Goal: Information Seeking & Learning: Check status

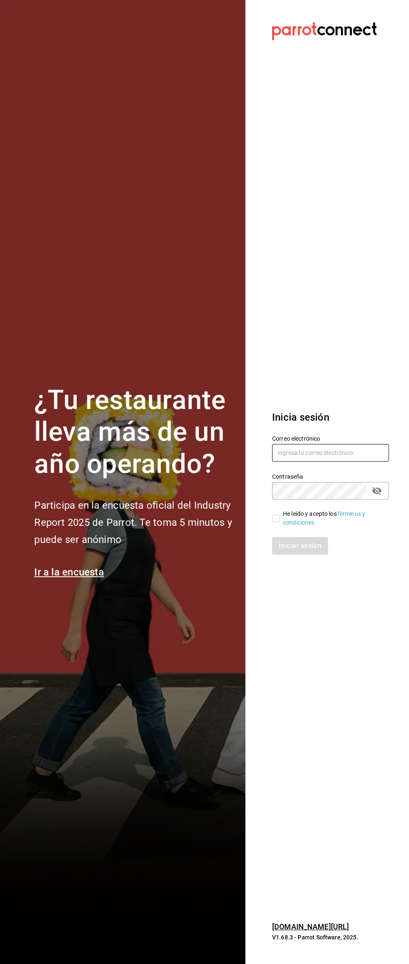
click at [349, 450] on input "text" at bounding box center [330, 453] width 117 height 18
type input "aramass9006@gmail.com"
click at [276, 518] on input "He leído y acepto los Términos y condiciones." at bounding box center [276, 518] width 8 height 8
checkbox input "true"
click at [299, 546] on button "Iniciar sesión" at bounding box center [300, 546] width 57 height 18
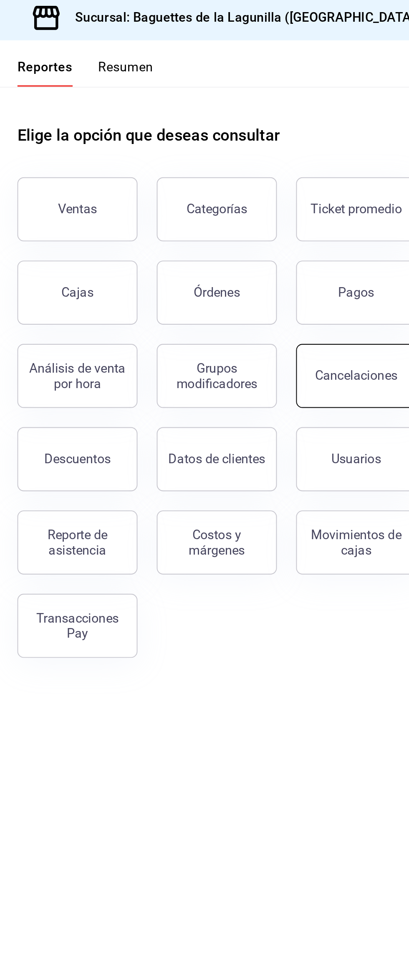
click at [298, 201] on div "Cancelaciones" at bounding box center [298, 198] width 43 height 8
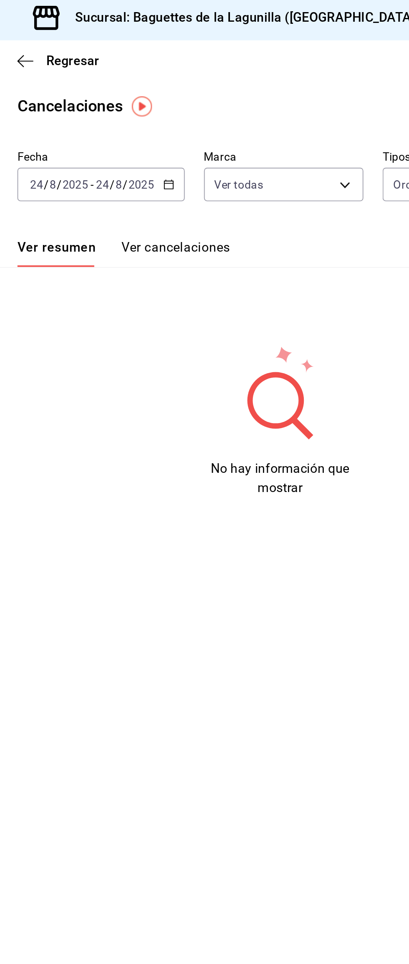
click at [181, 100] on input "2025" at bounding box center [186, 98] width 14 height 7
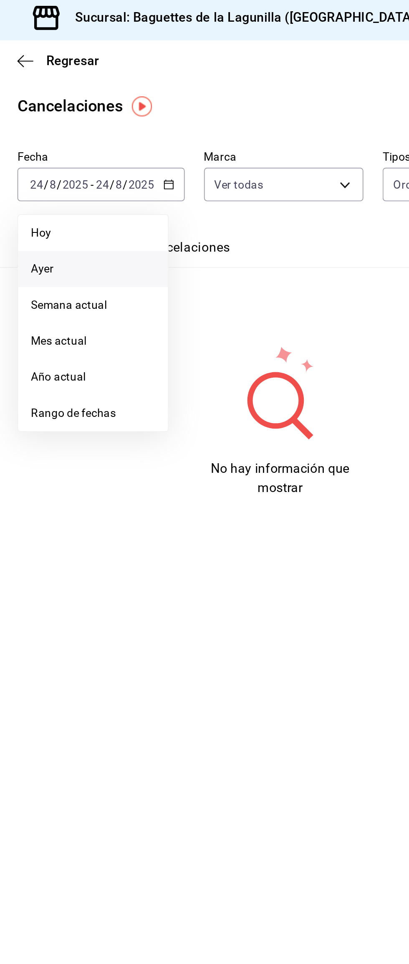
click at [176, 144] on span "Ayer" at bounding box center [161, 142] width 65 height 9
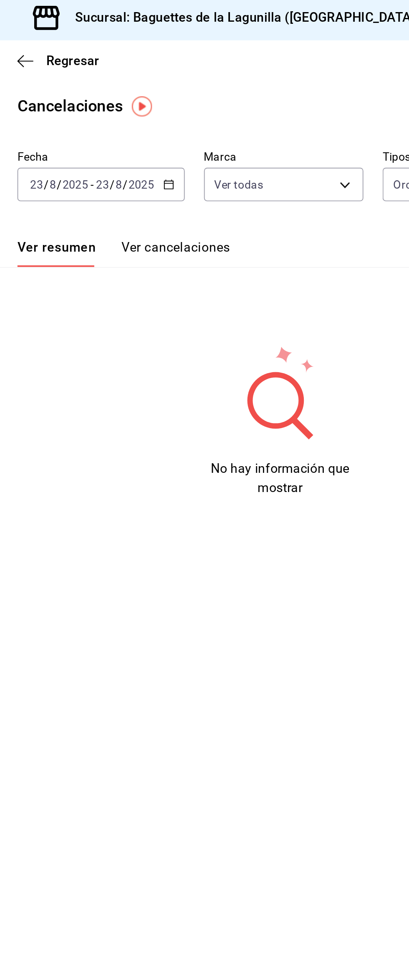
click at [216, 132] on button "Ver cancelaciones" at bounding box center [204, 134] width 57 height 14
click at [190, 99] on input "2025" at bounding box center [186, 98] width 14 height 7
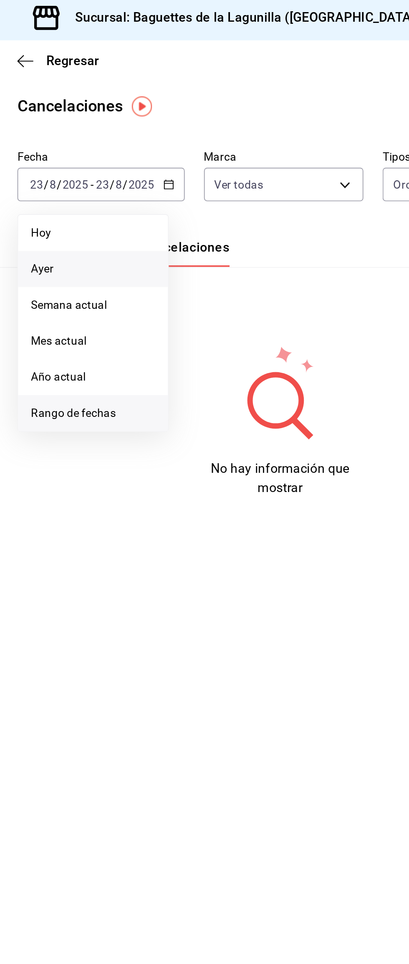
click at [178, 219] on span "Rango de fechas" at bounding box center [161, 217] width 65 height 9
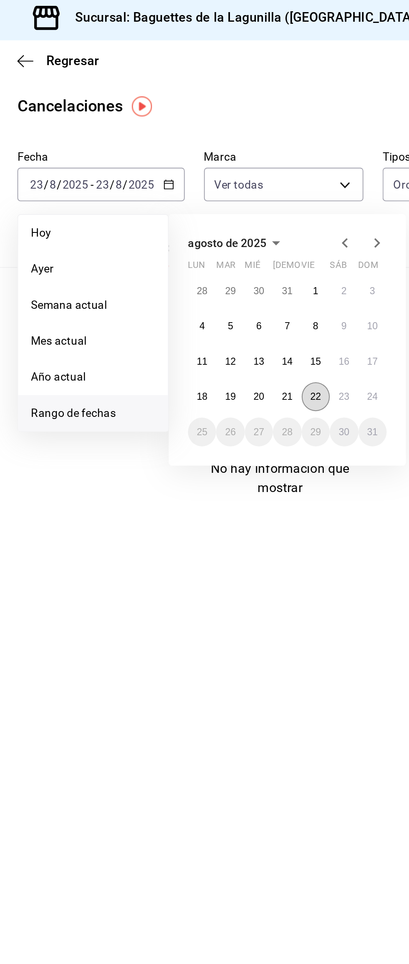
click at [279, 210] on abbr "22" at bounding box center [276, 209] width 5 height 6
click at [282, 210] on button "22" at bounding box center [277, 208] width 15 height 15
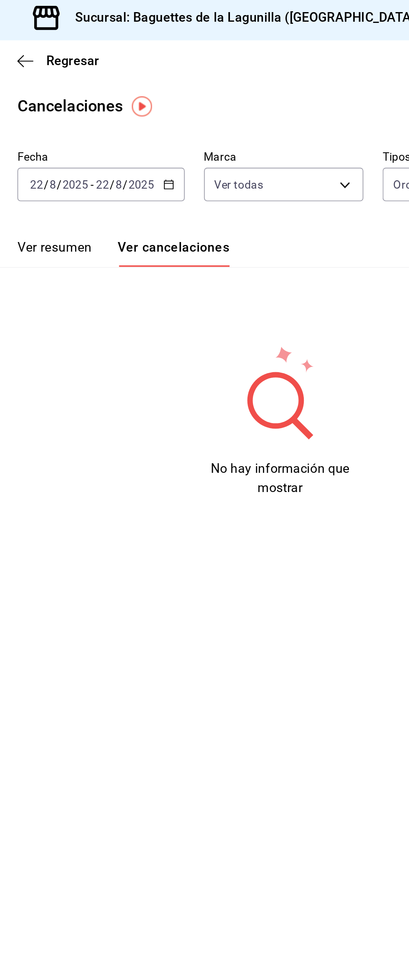
click at [144, 131] on button "Ver resumen" at bounding box center [141, 134] width 39 height 14
click at [338, 12] on icon "button" at bounding box center [341, 12] width 7 height 4
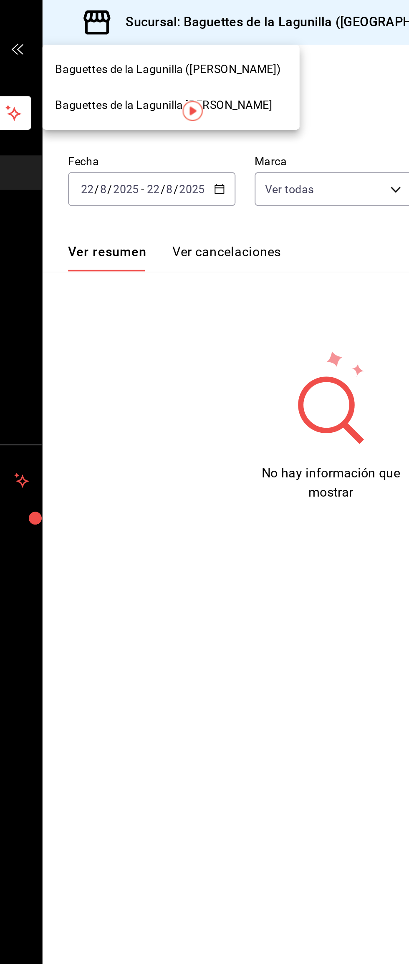
click at [283, 19] on div at bounding box center [204, 482] width 409 height 964
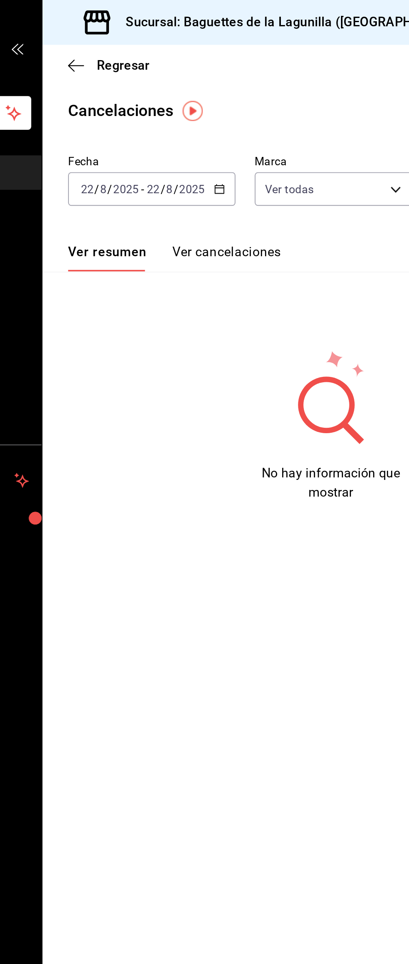
click at [279, 5] on div "Sucursal: Baguettes de la Lagunilla ([GEOGRAPHIC_DATA])" at bounding box center [231, 11] width 233 height 23
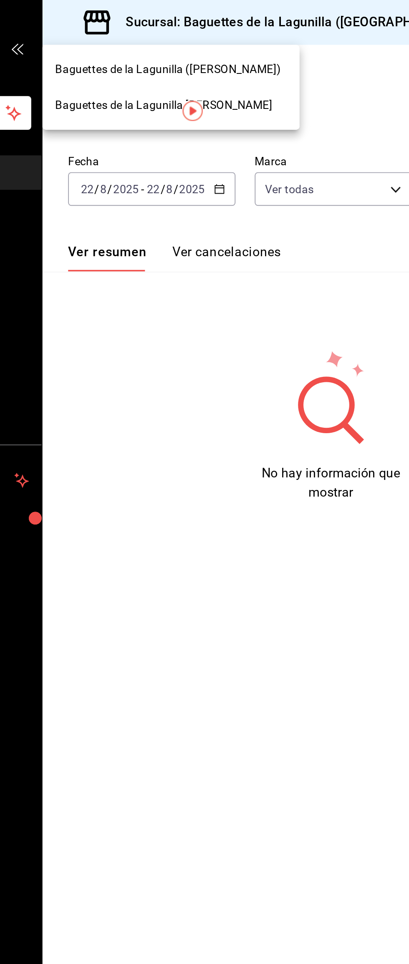
click at [217, 57] on div "Baguettes de la Lagunilla [PERSON_NAME]" at bounding box center [175, 54] width 121 height 9
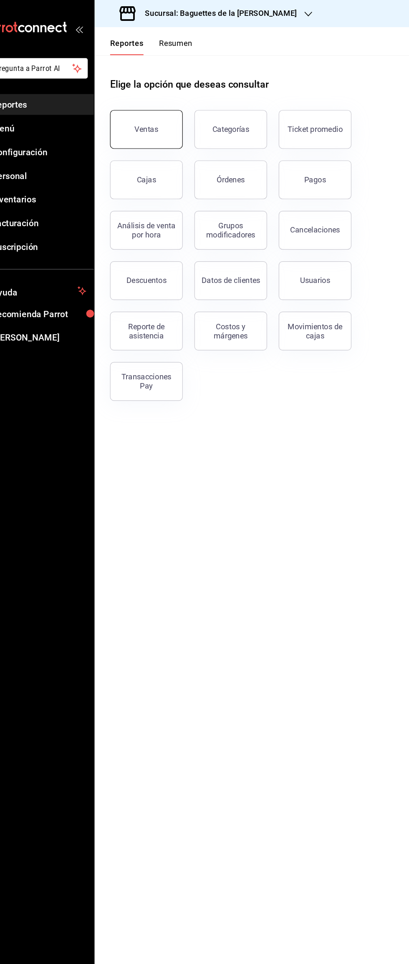
click at [146, 108] on div "Ventas" at bounding box center [153, 111] width 20 height 8
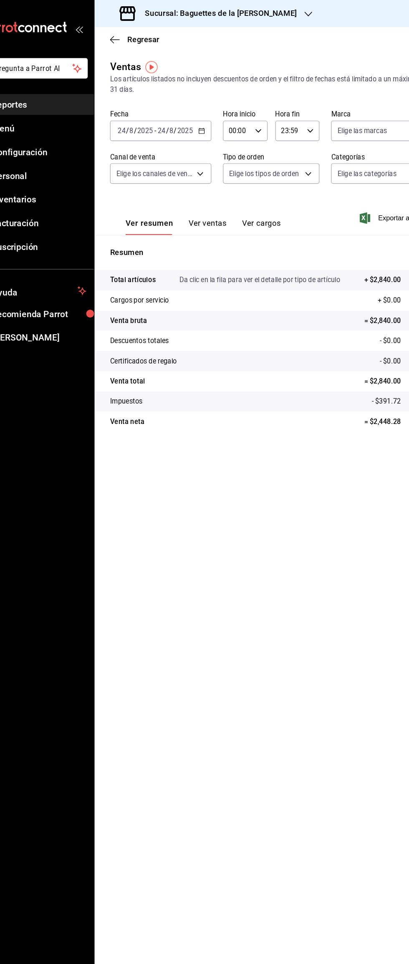
click at [198, 115] on \(Stroke\) "button" at bounding box center [200, 113] width 5 height 5
click at [139, 213] on span "Rango de fechas" at bounding box center [161, 213] width 65 height 9
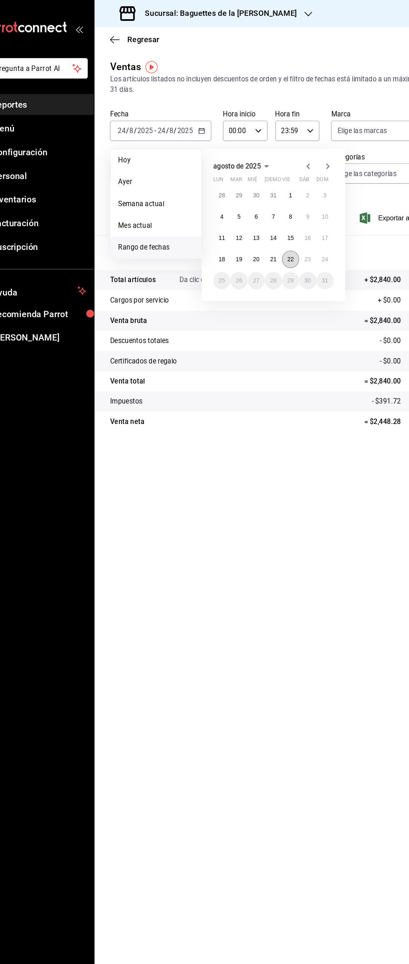
click at [277, 223] on abbr "22" at bounding box center [276, 223] width 5 height 6
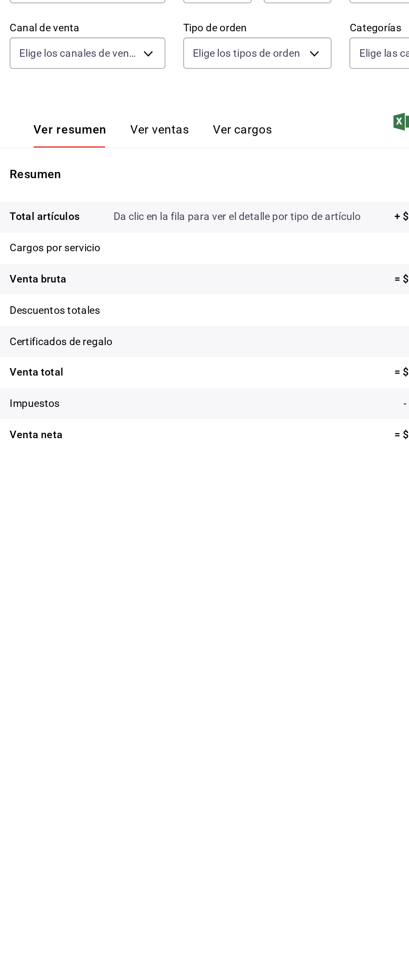
click at [216, 194] on button "Ver ventas" at bounding box center [205, 195] width 33 height 14
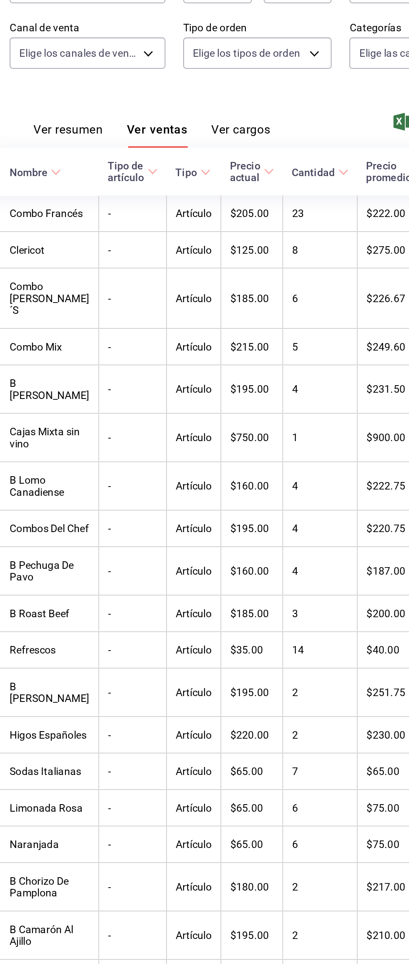
click at [258, 194] on button "Ver cargos" at bounding box center [251, 195] width 33 height 14
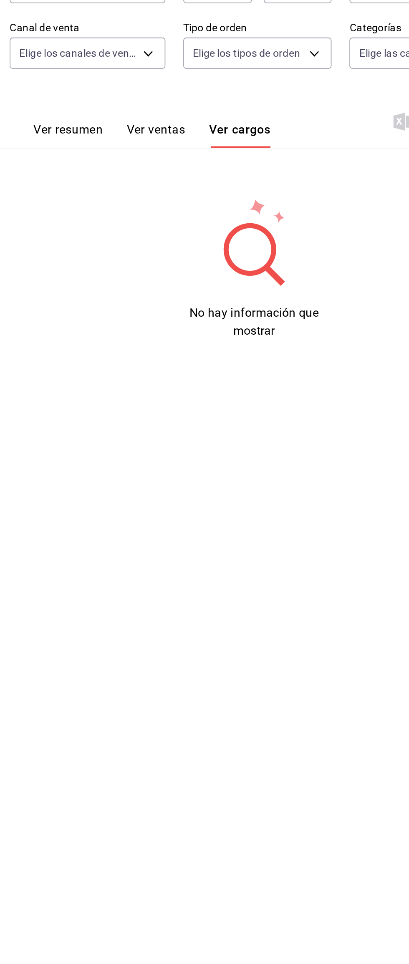
click at [150, 192] on button "Ver resumen" at bounding box center [154, 195] width 39 height 14
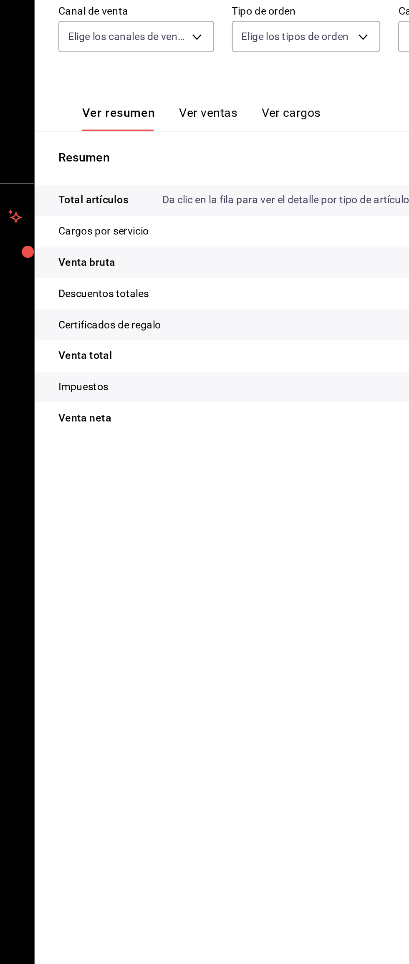
click at [137, 292] on p "Descuentos totales" at bounding box center [147, 293] width 50 height 9
click at [159, 293] on p "Descuentos totales" at bounding box center [147, 293] width 50 height 9
click at [140, 294] on p "Descuentos totales" at bounding box center [147, 293] width 50 height 9
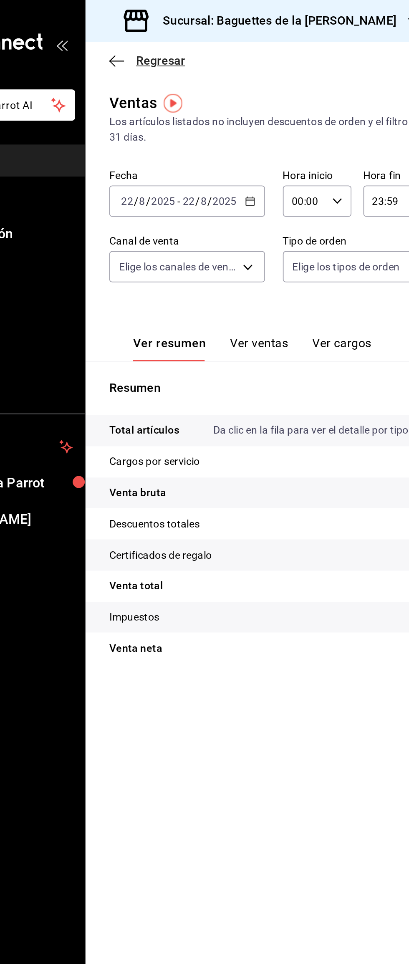
click at [129, 30] on icon "button" at bounding box center [126, 34] width 8 height 8
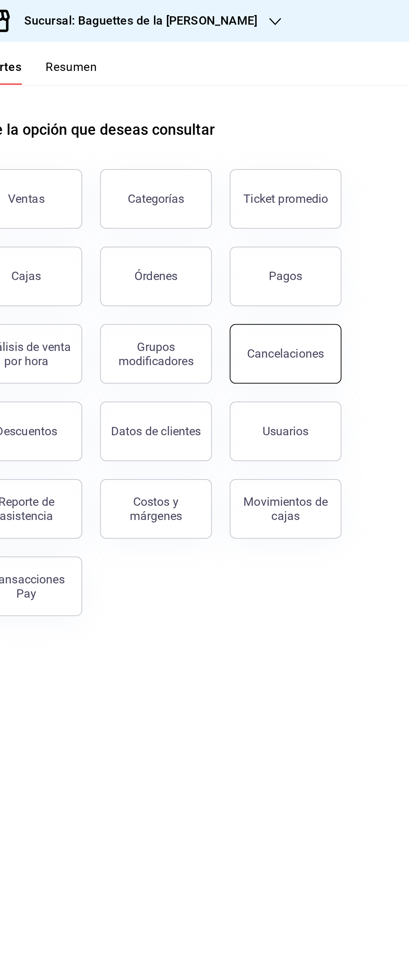
click at [304, 194] on button "Cancelaciones" at bounding box center [298, 197] width 63 height 33
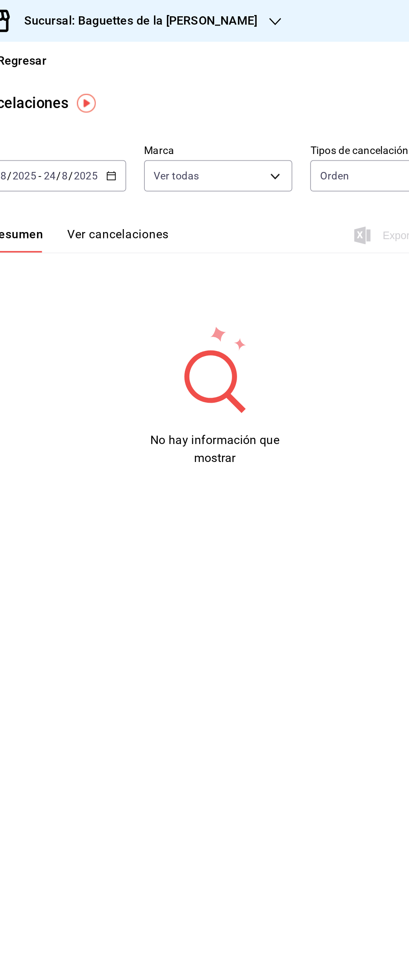
click at [223, 130] on button "Ver cancelaciones" at bounding box center [204, 134] width 57 height 14
click at [200, 98] on icon "button" at bounding box center [201, 99] width 6 height 6
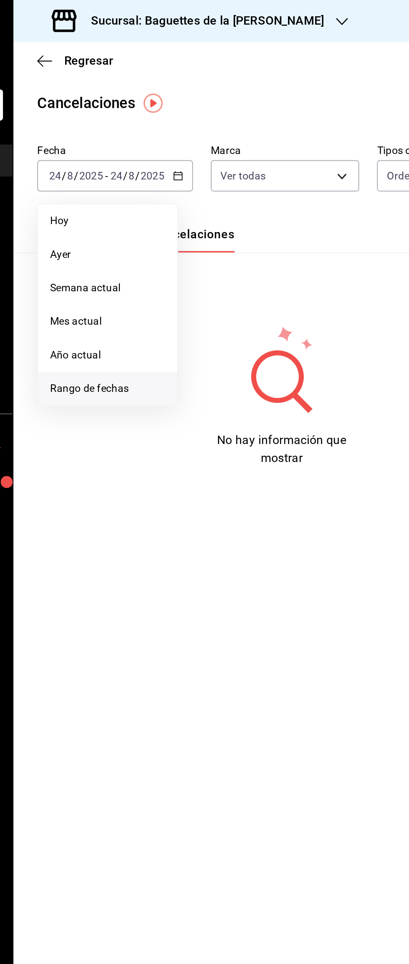
click at [166, 224] on li "Rango de fechas" at bounding box center [161, 217] width 78 height 19
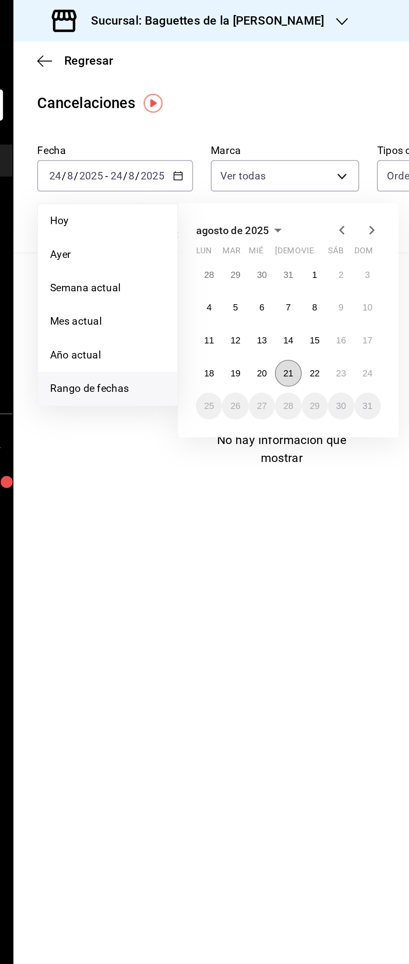
click at [268, 212] on button "21" at bounding box center [262, 208] width 15 height 15
click at [264, 209] on abbr "21" at bounding box center [261, 209] width 5 height 6
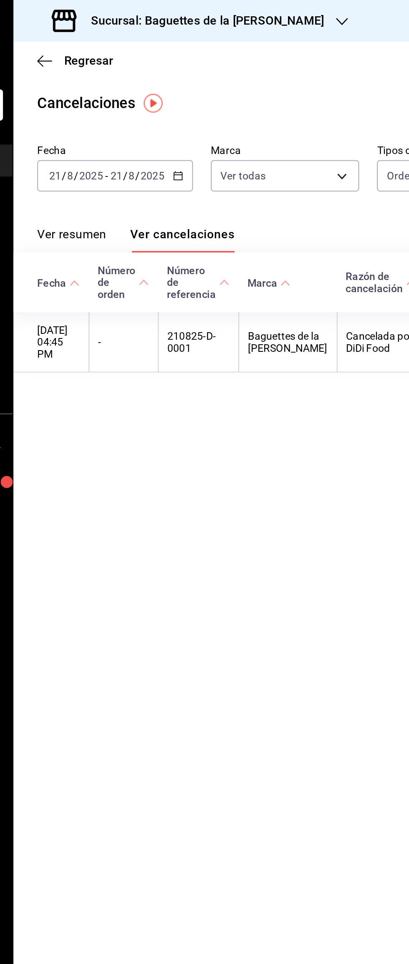
click at [200, 99] on icon "button" at bounding box center [201, 99] width 6 height 6
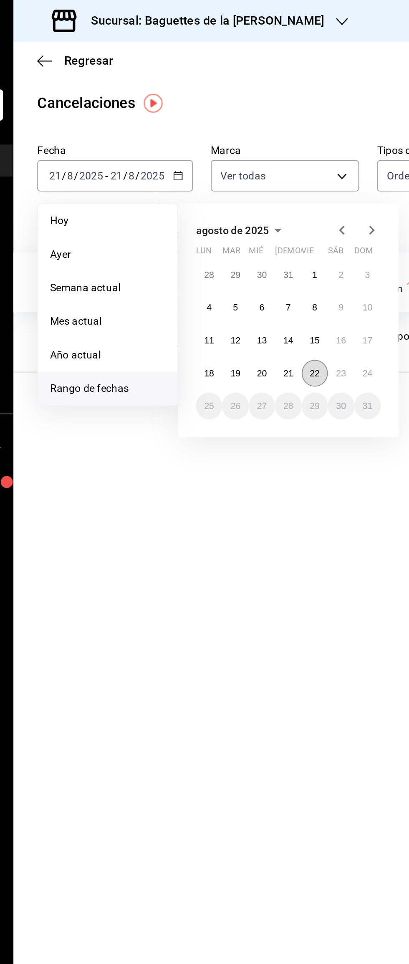
click at [277, 209] on abbr "22" at bounding box center [276, 209] width 5 height 6
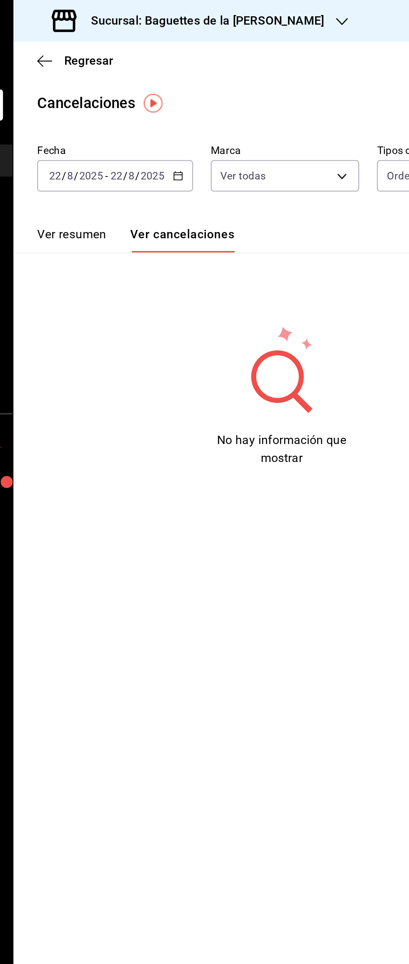
click at [200, 98] on icon "button" at bounding box center [201, 99] width 6 height 6
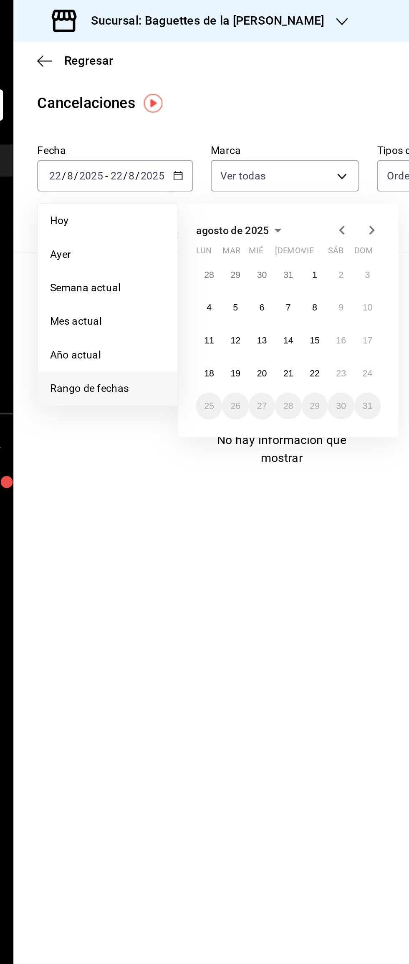
click at [299, 211] on div "28 29 30 31 1 2 3 4 5 6 7 8 9 10 11 12 13 14 15 16 17 18 19 20 21 22 23 24 25 2…" at bounding box center [262, 190] width 103 height 88
click at [292, 209] on abbr "23" at bounding box center [291, 209] width 5 height 6
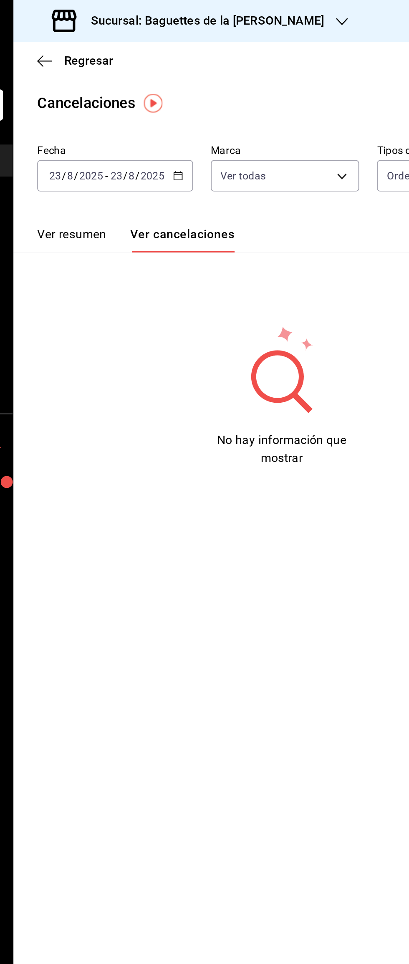
click at [290, 12] on icon "button" at bounding box center [292, 12] width 7 height 4
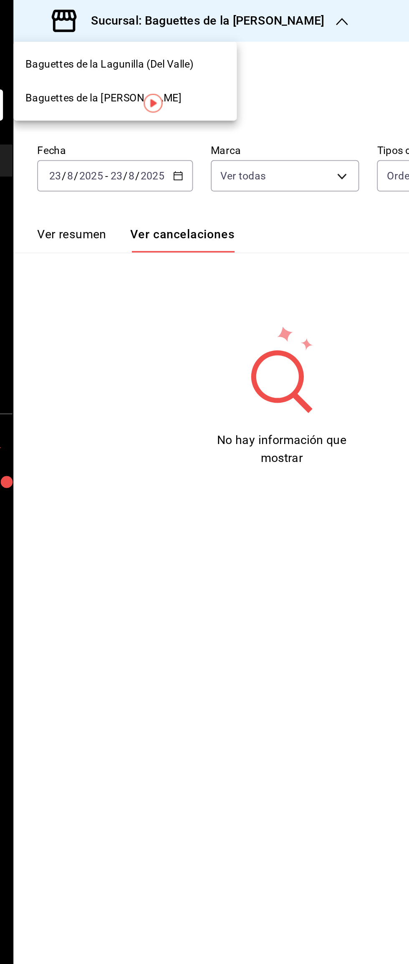
click at [220, 40] on div "Baguettes de la Lagunilla ([PERSON_NAME])" at bounding box center [171, 36] width 112 height 9
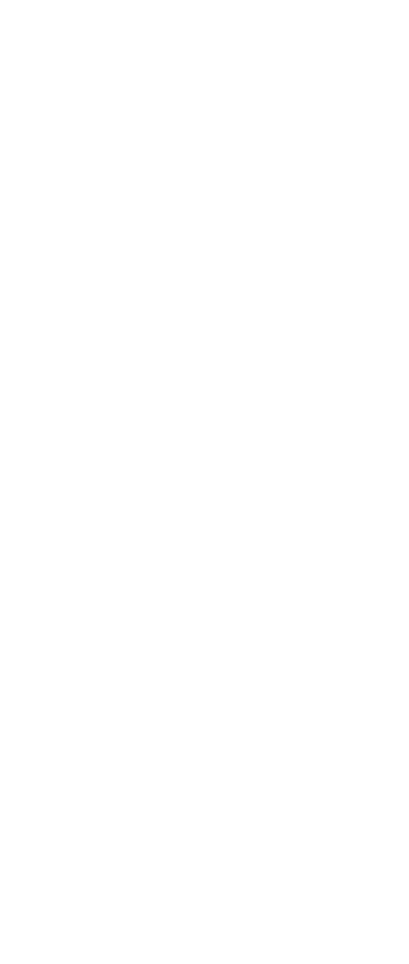
click at [266, 3] on html at bounding box center [204, 1] width 409 height 3
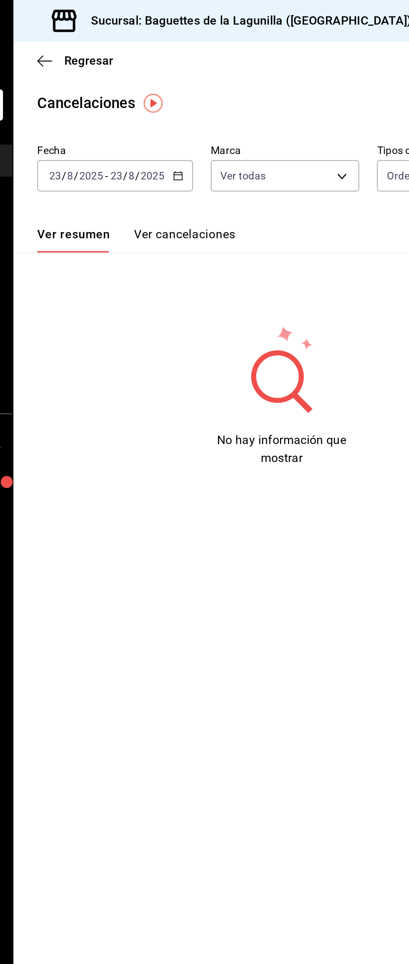
click at [198, 99] on icon "button" at bounding box center [201, 99] width 6 height 6
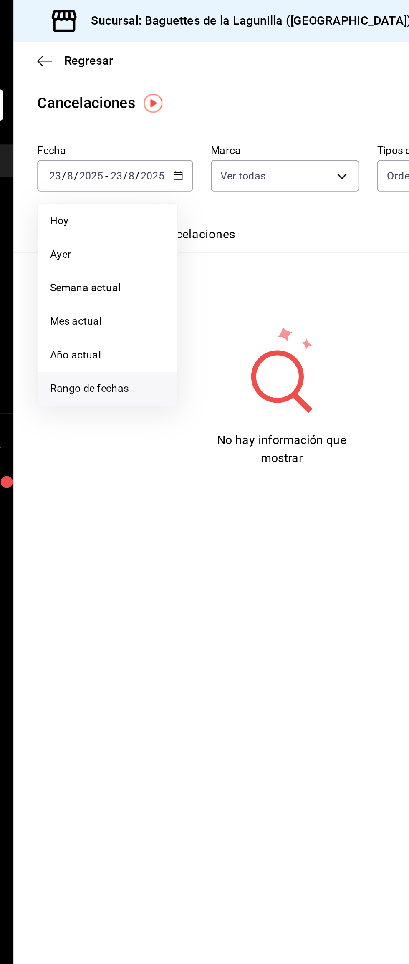
click at [176, 219] on span "Rango de fechas" at bounding box center [161, 217] width 65 height 9
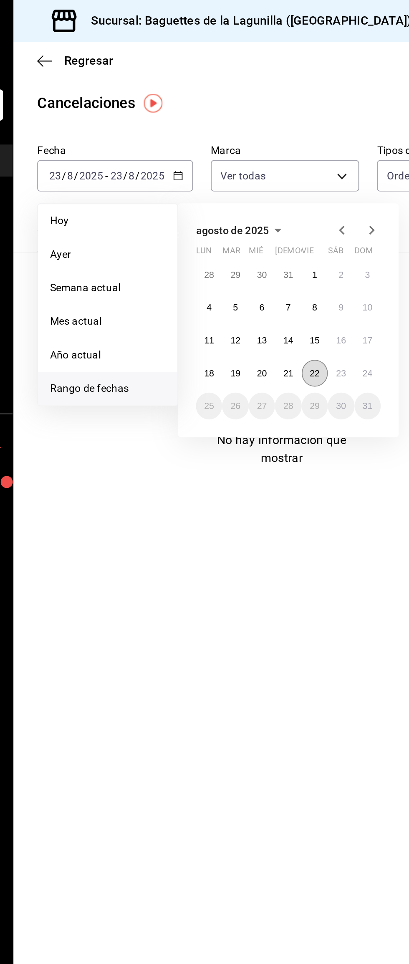
click at [278, 209] on abbr "22" at bounding box center [276, 209] width 5 height 6
click at [277, 209] on abbr "22" at bounding box center [276, 209] width 5 height 6
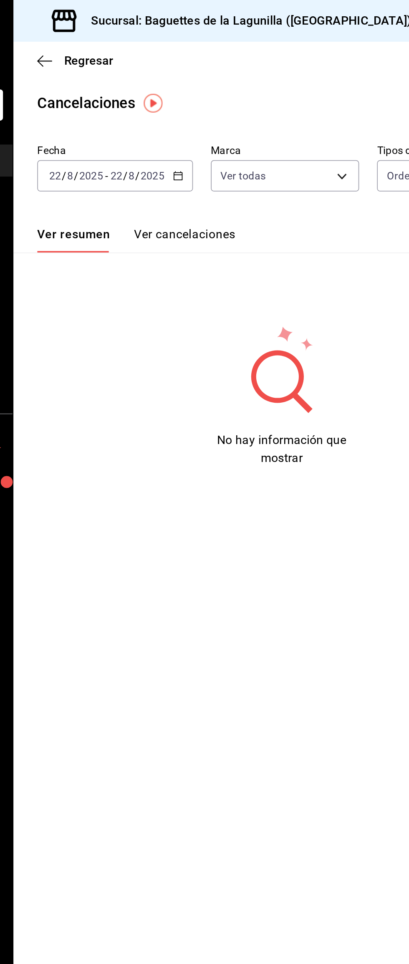
click at [214, 134] on button "Ver cancelaciones" at bounding box center [204, 134] width 57 height 14
click at [131, 33] on span "Regresar" at bounding box center [143, 34] width 43 height 8
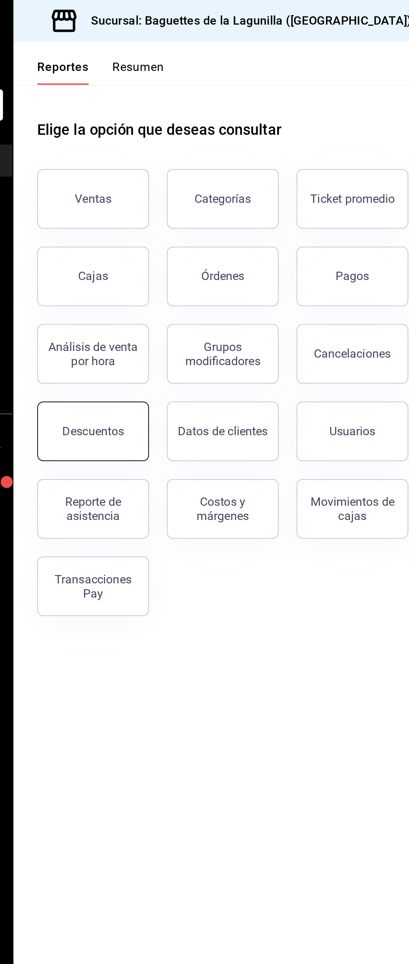
click at [161, 240] on div "Descuentos" at bounding box center [153, 241] width 35 height 8
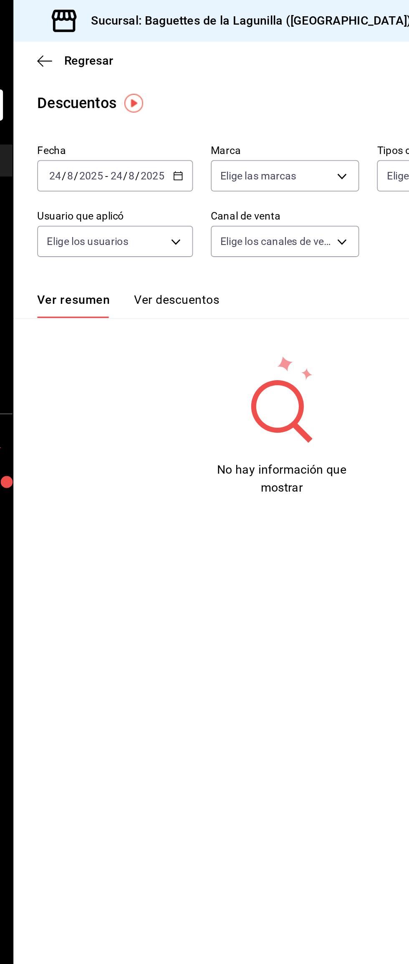
click at [202, 99] on \(Stroke\) "button" at bounding box center [200, 98] width 5 height 5
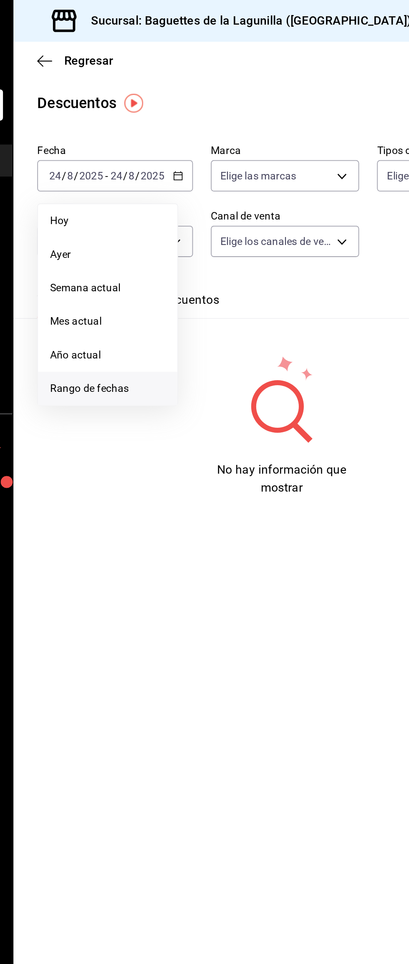
click at [172, 216] on span "Rango de fechas" at bounding box center [161, 217] width 65 height 9
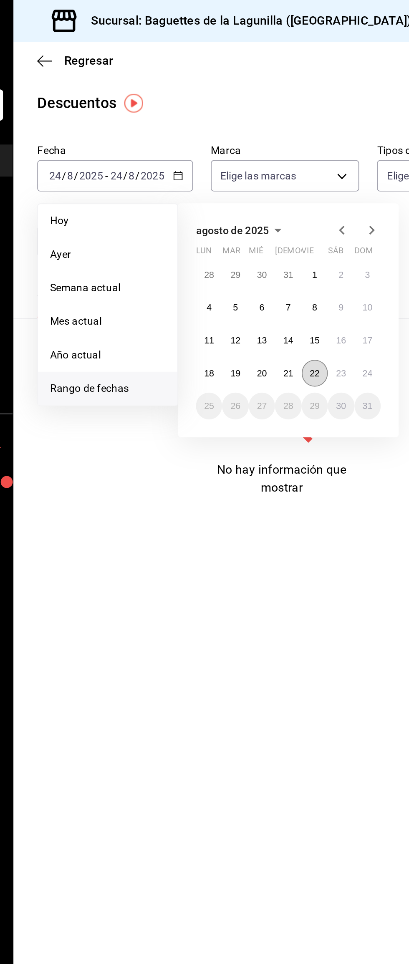
click at [277, 207] on abbr "22" at bounding box center [276, 209] width 5 height 6
click at [277, 209] on abbr "22" at bounding box center [276, 209] width 5 height 6
